Goal: Task Accomplishment & Management: Use online tool/utility

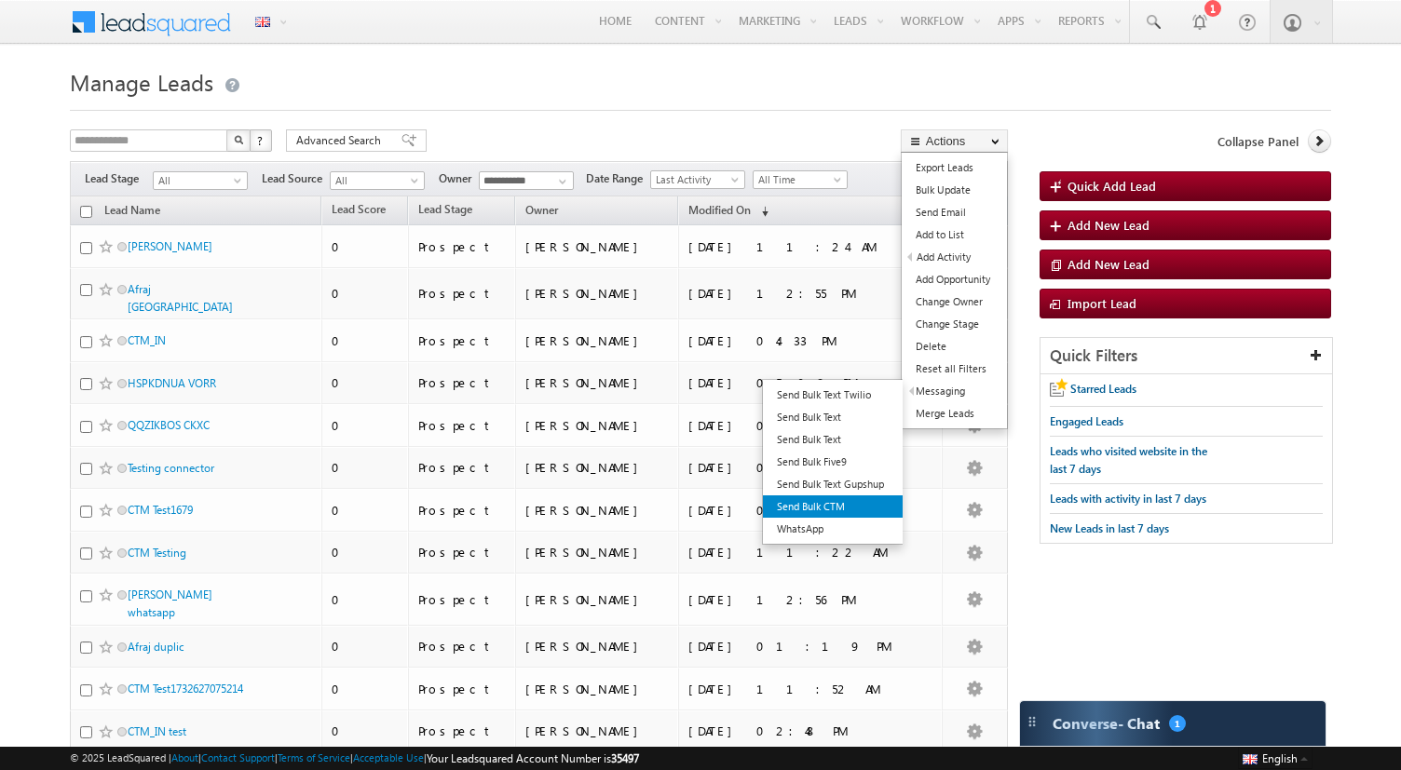
click at [828, 501] on link "Send Bulk CTM" at bounding box center [833, 506] width 140 height 22
